Goal: Go to known website: Access a specific website the user already knows

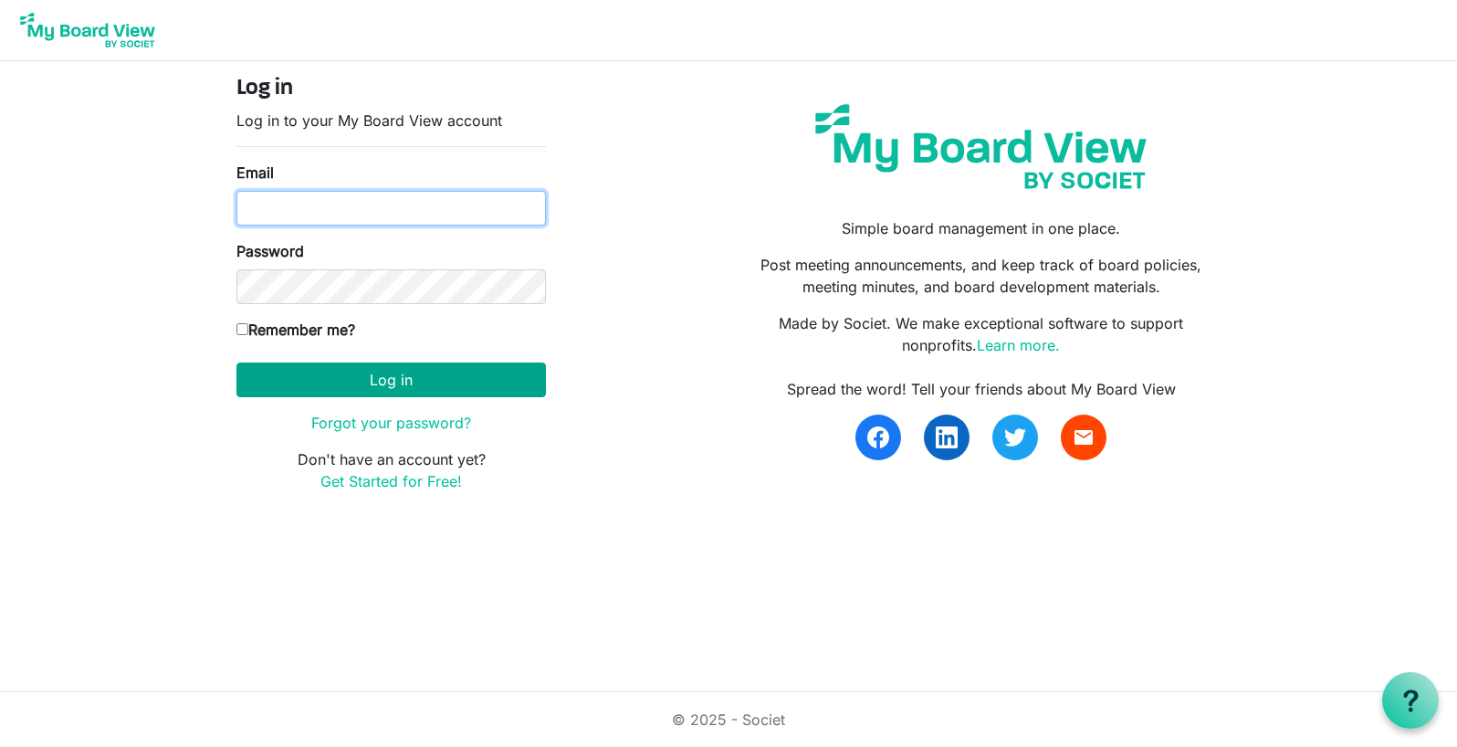
type input "[EMAIL_ADDRESS][DOMAIN_NAME]"
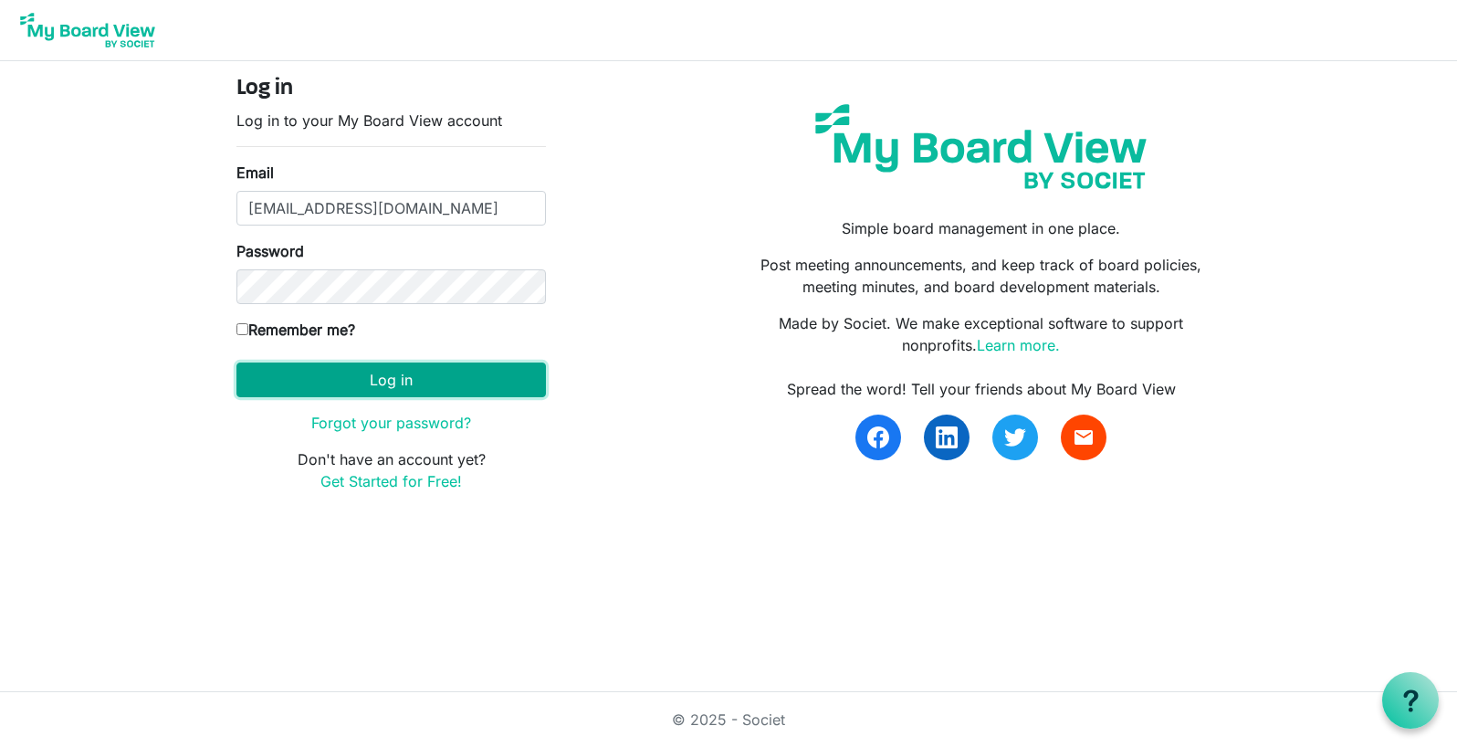
click at [469, 386] on button "Log in" at bounding box center [390, 379] width 309 height 35
click at [242, 327] on input "Remember me?" at bounding box center [242, 329] width 12 height 12
checkbox input "true"
click at [381, 380] on button "Log in" at bounding box center [390, 379] width 309 height 35
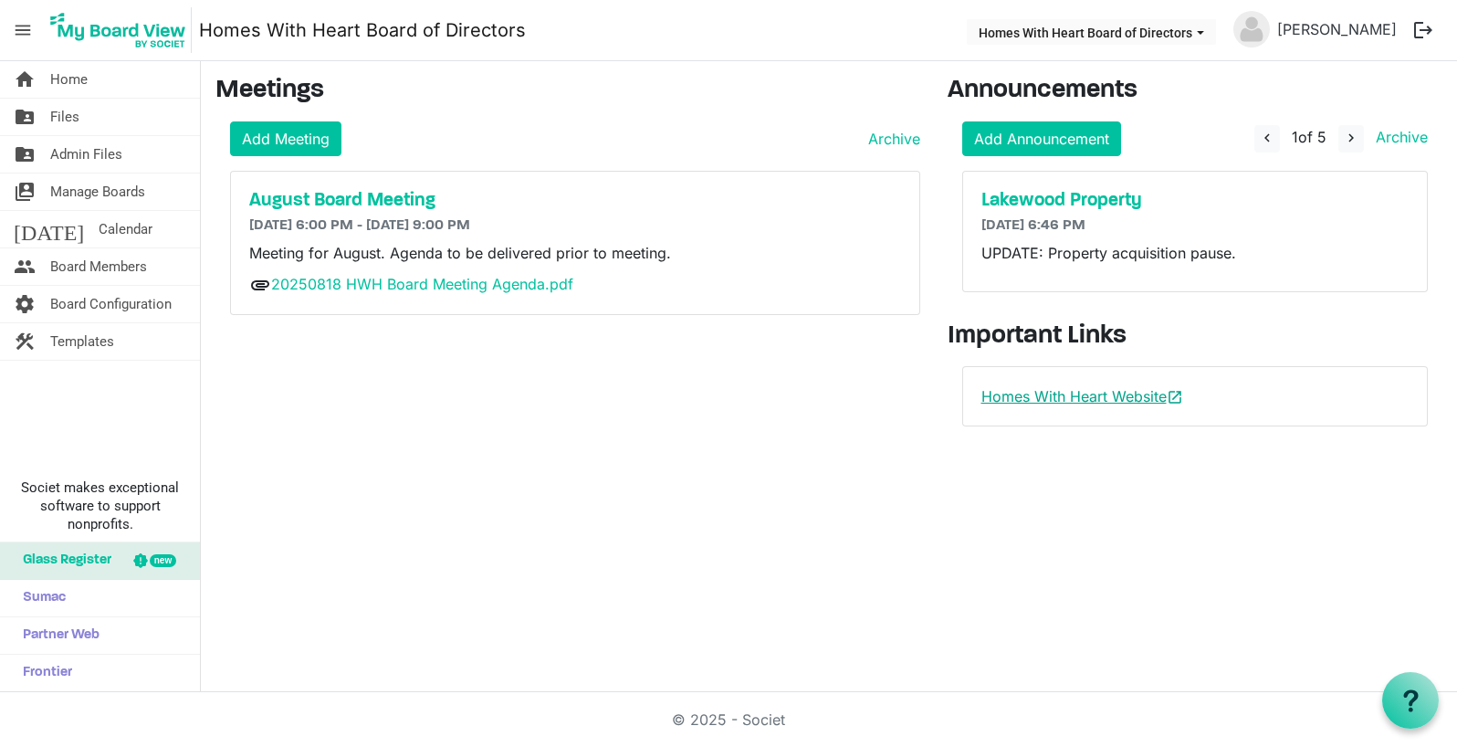
click at [1013, 397] on link "Homes With Heart Website open_in_new" at bounding box center [1082, 396] width 202 height 18
click at [448, 285] on link "20250818 HWH Board Meeting Agenda.pdf" at bounding box center [422, 284] width 302 height 18
